Goal: Information Seeking & Learning: Learn about a topic

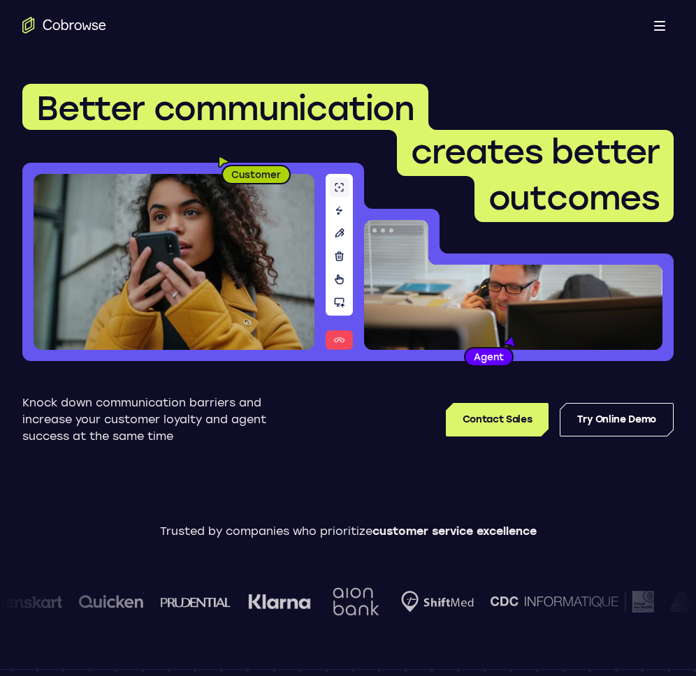
click at [653, 31] on button "Open main menu" at bounding box center [659, 25] width 28 height 28
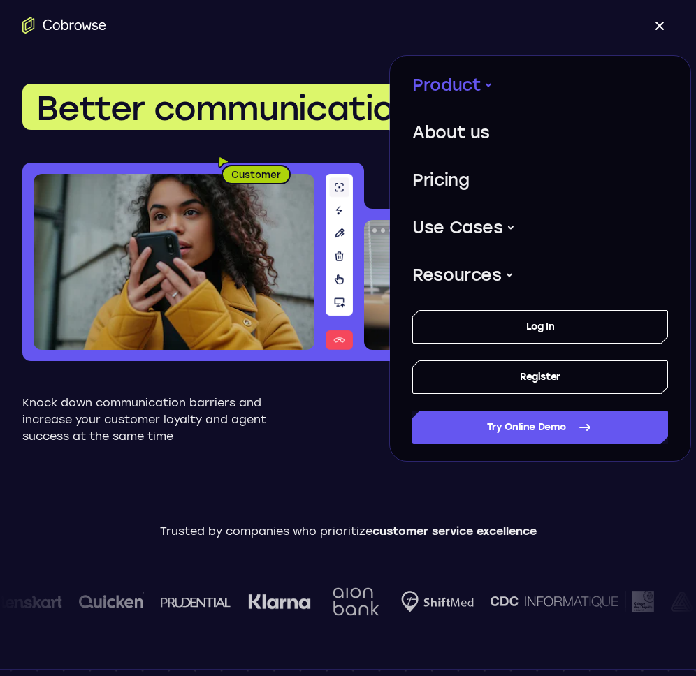
click at [472, 79] on button "Product" at bounding box center [452, 85] width 80 height 36
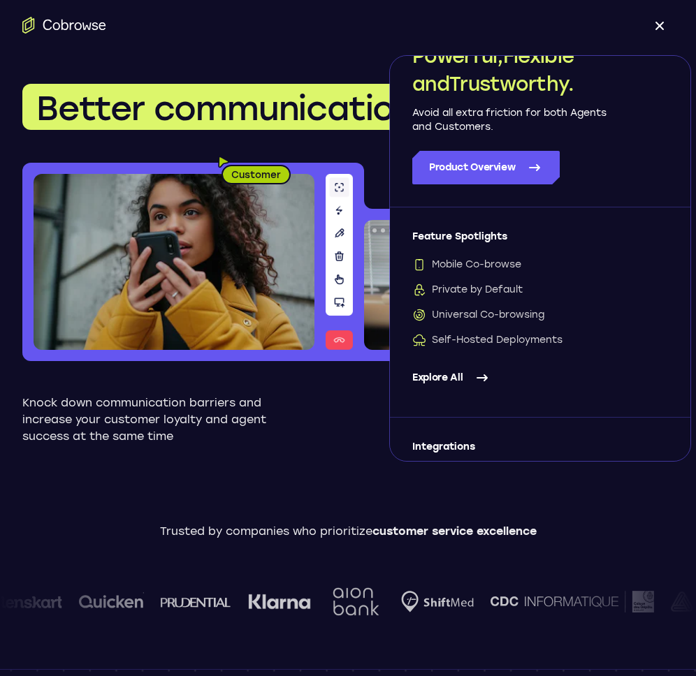
scroll to position [28, 0]
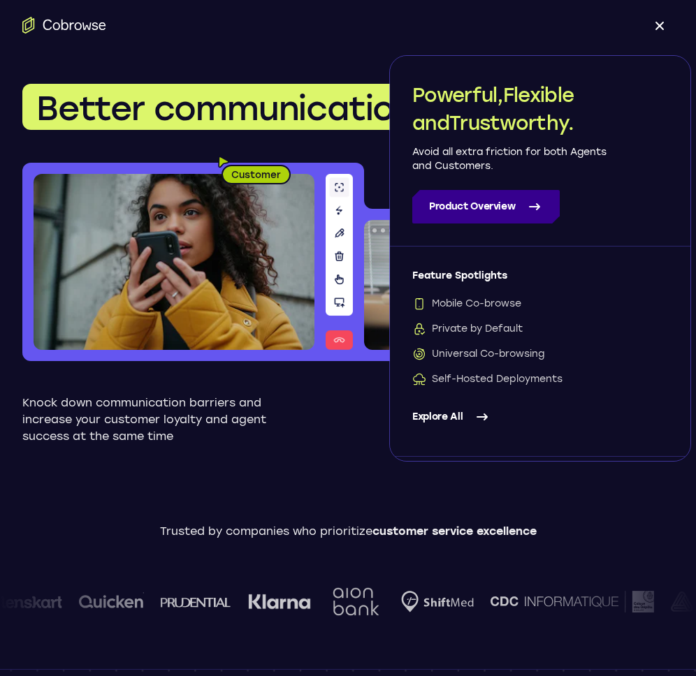
click at [501, 205] on link "Product Overview" at bounding box center [485, 207] width 147 height 34
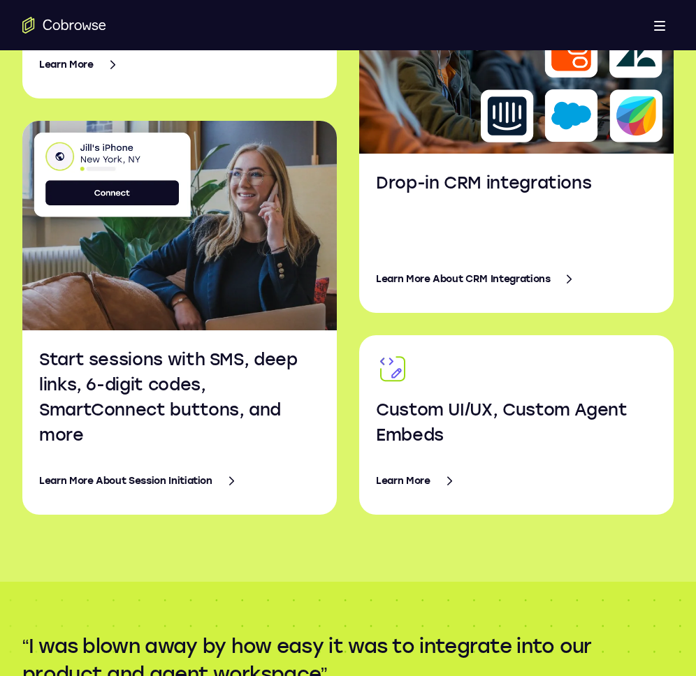
scroll to position [2281, 0]
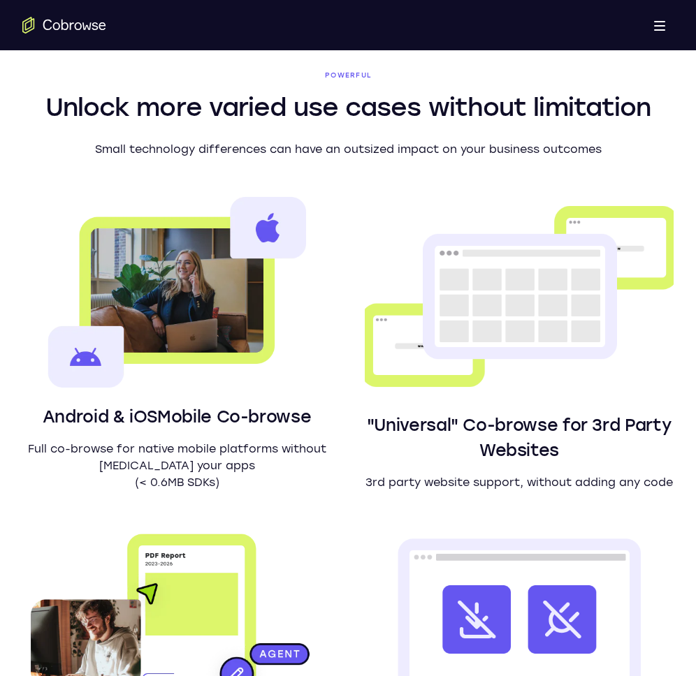
scroll to position [514, 0]
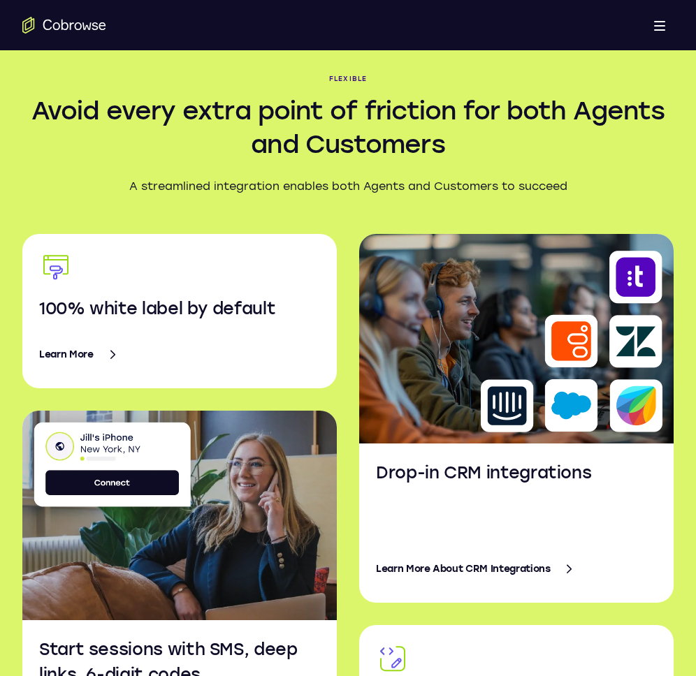
scroll to position [2000, 0]
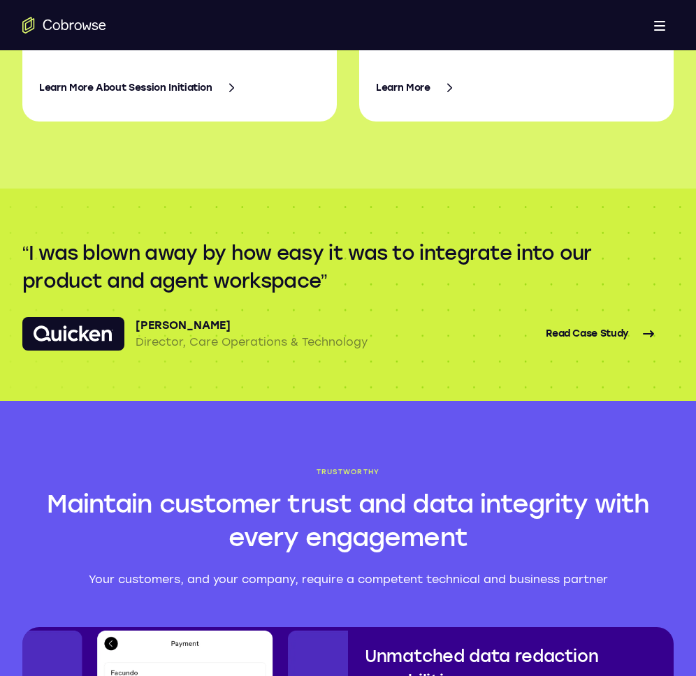
scroll to position [2821, 0]
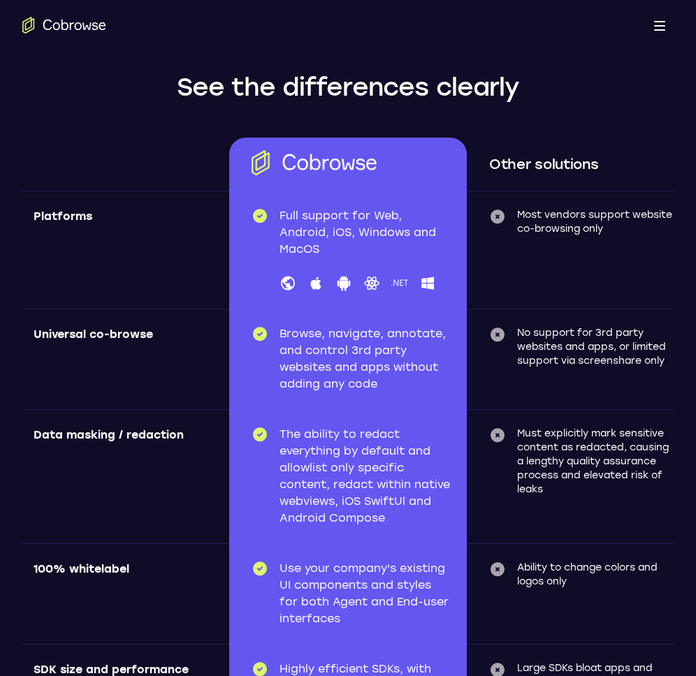
scroll to position [4252, 0]
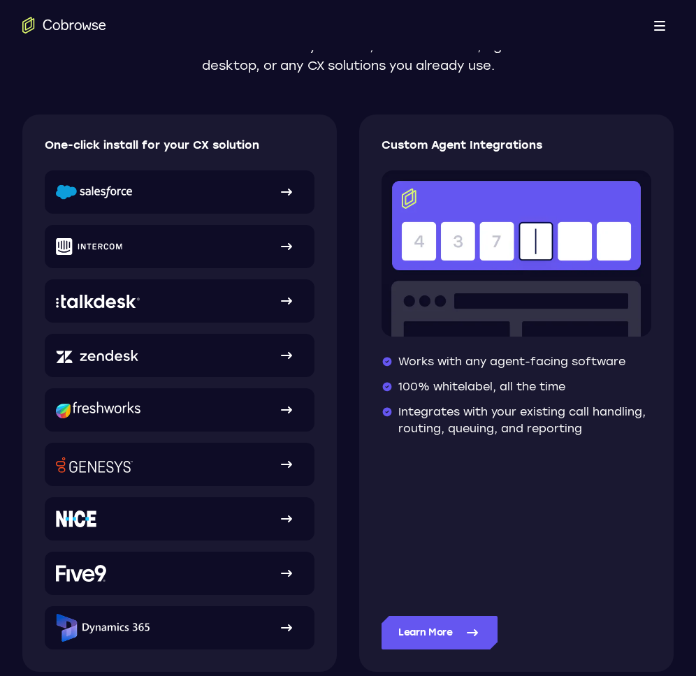
scroll to position [254, 0]
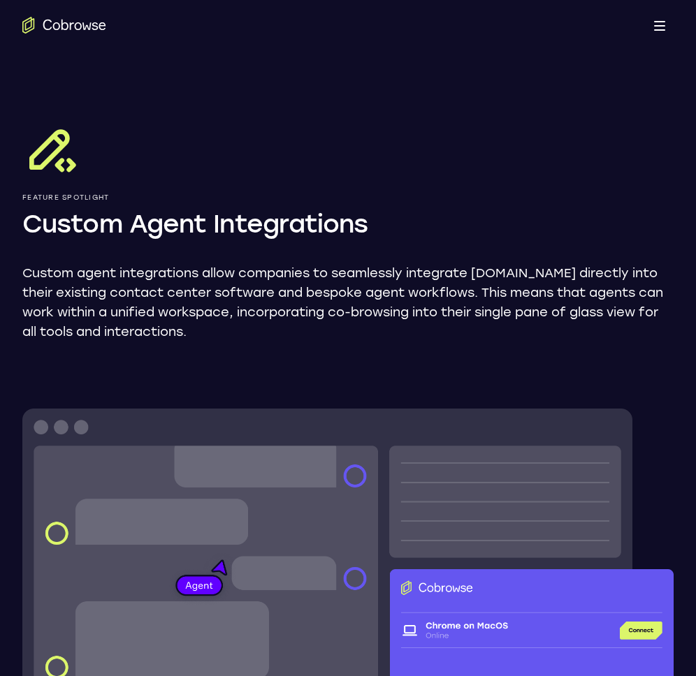
scroll to position [3, 0]
